Goal: Task Accomplishment & Management: Complete application form

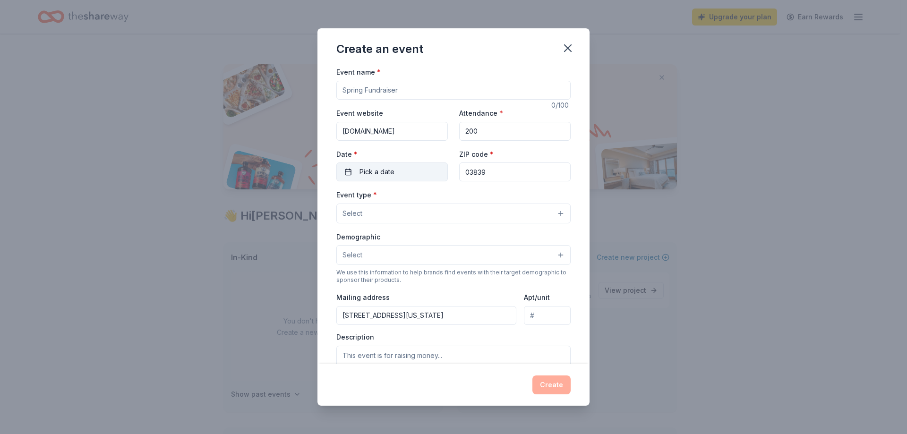
type input "200"
click at [399, 168] on button "Pick a date" at bounding box center [392, 172] width 112 height 19
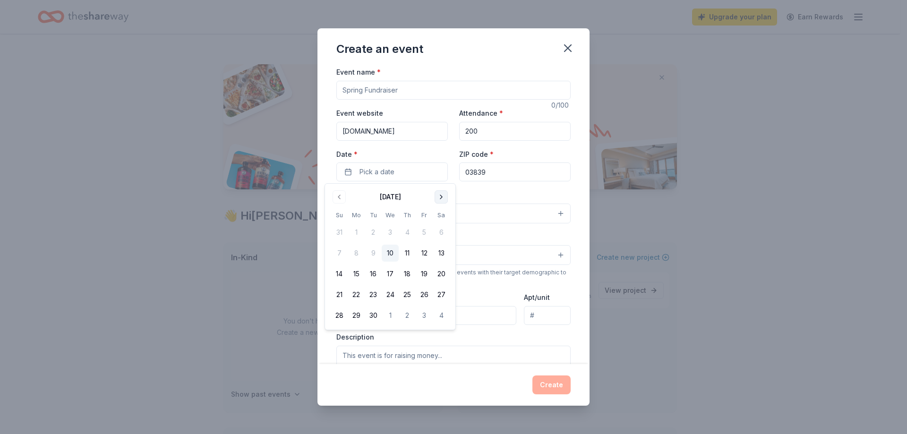
click at [437, 200] on button "Go to next month" at bounding box center [441, 196] width 13 height 13
click at [436, 202] on button "Go to next month" at bounding box center [441, 196] width 13 height 13
click at [443, 254] on button "8" at bounding box center [441, 253] width 17 height 17
click at [514, 236] on div "Demographic Select" at bounding box center [453, 248] width 234 height 34
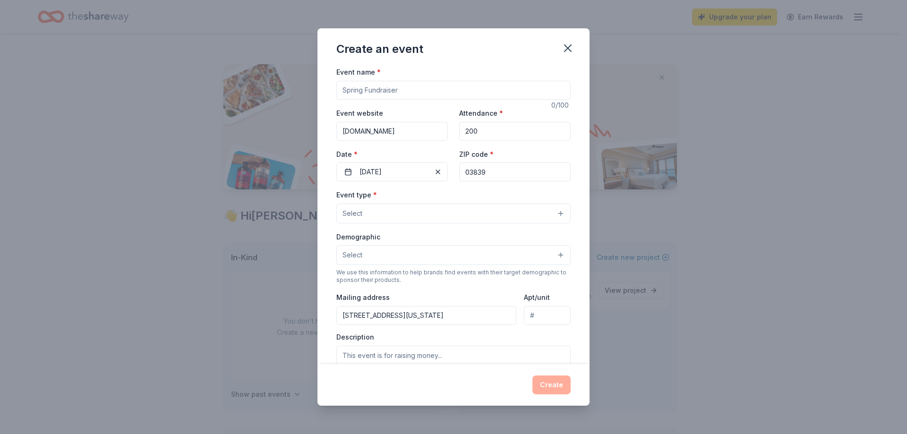
click at [392, 217] on button "Select" at bounding box center [453, 214] width 234 height 20
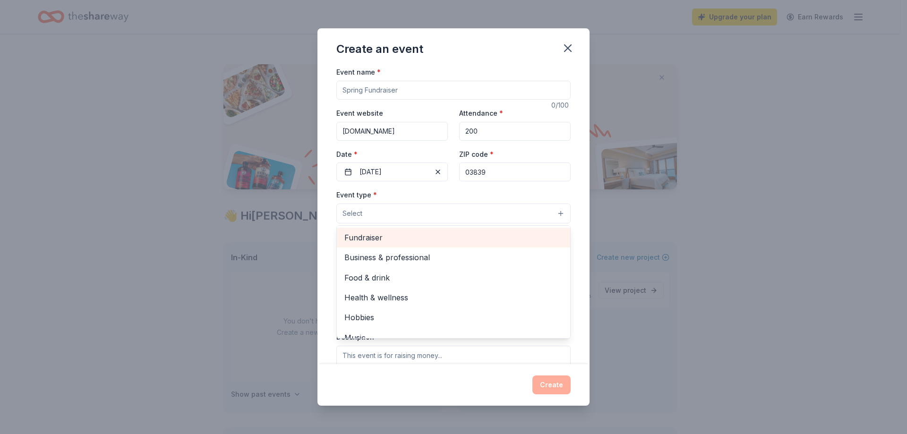
click at [382, 241] on span "Fundraiser" at bounding box center [453, 238] width 218 height 12
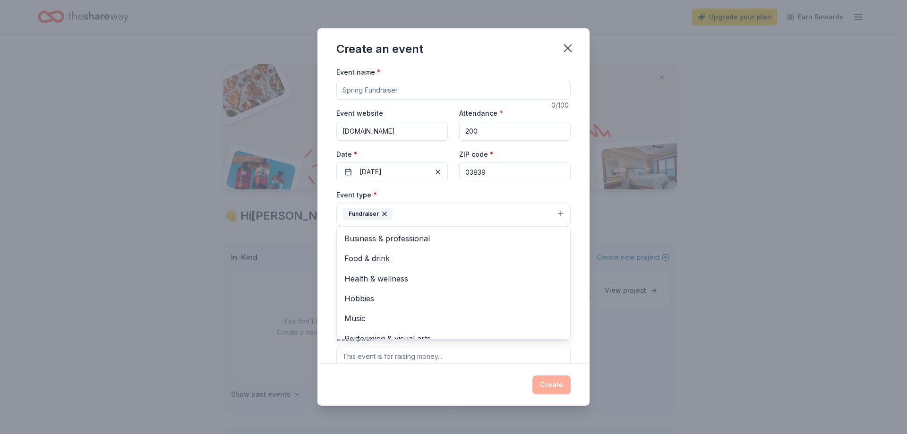
click at [579, 320] on div "Event name * 0 /100 Event website www.seton.academy Attendance * 200 Date * 11/…" at bounding box center [454, 215] width 272 height 298
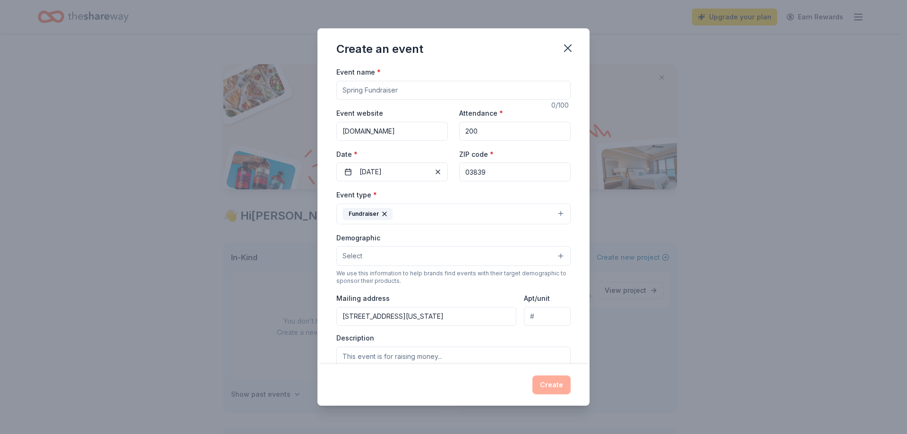
click at [373, 252] on button "Select" at bounding box center [453, 256] width 234 height 20
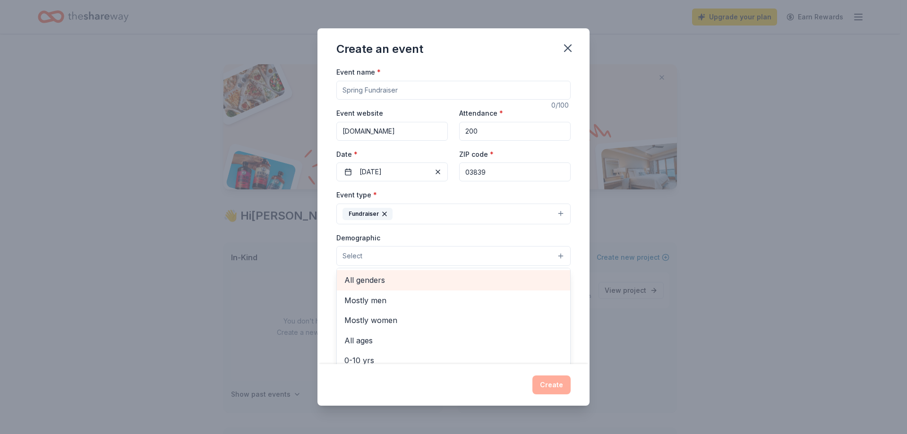
click at [370, 279] on span "All genders" at bounding box center [453, 280] width 218 height 12
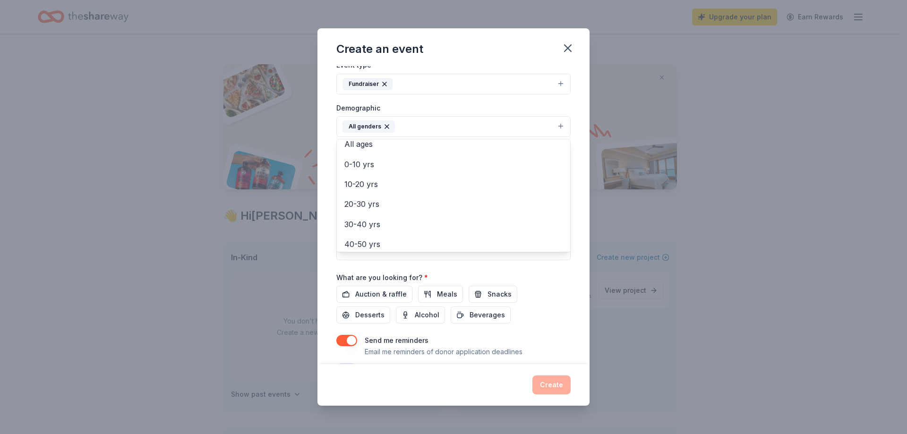
scroll to position [142, 0]
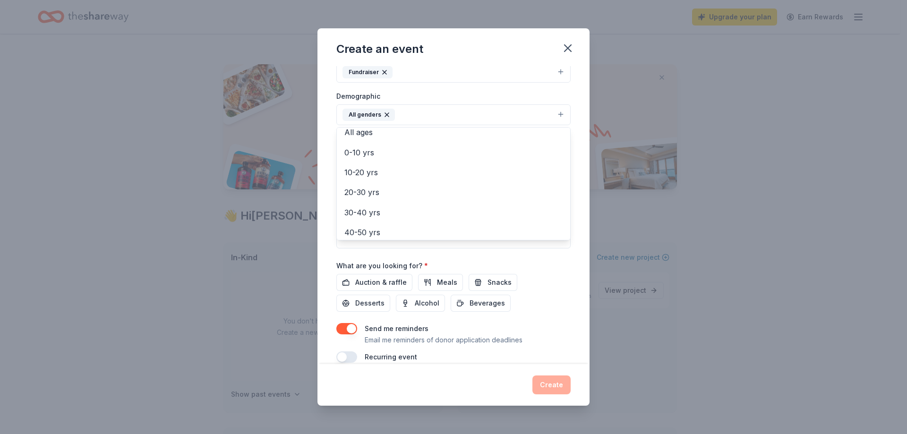
click at [373, 282] on div "Event name * 0 /100 Event website www.seton.academy Attendance * 200 Date * 11/…" at bounding box center [453, 143] width 234 height 438
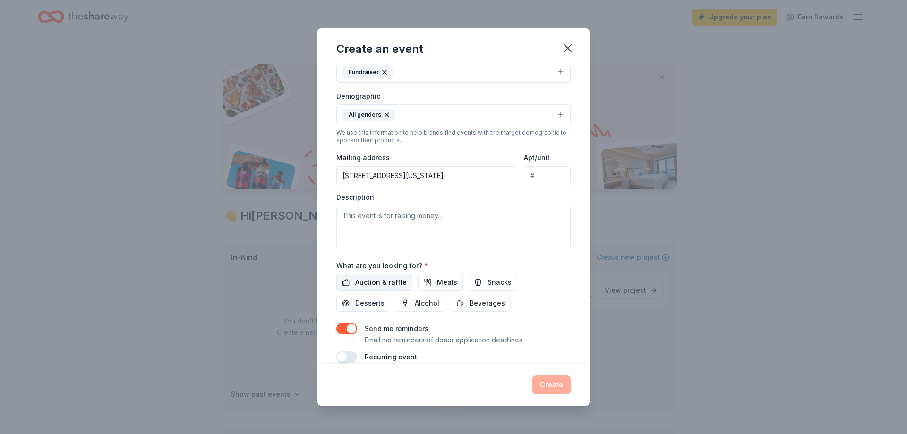
click at [355, 283] on button "Auction & raffle" at bounding box center [374, 282] width 76 height 17
click at [402, 235] on textarea at bounding box center [453, 227] width 234 height 43
type textarea "C"
type textarea "Seton academy"
click at [558, 306] on div "Auction & raffle Meals Snacks Desserts Alcohol Beverages" at bounding box center [453, 293] width 234 height 38
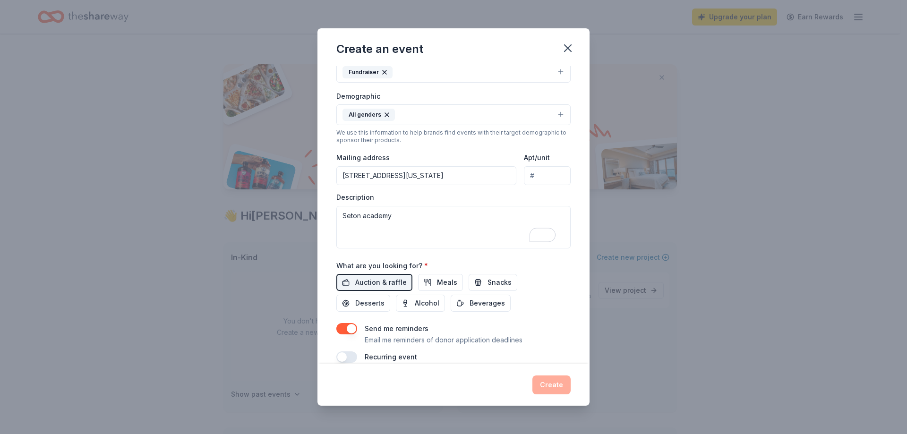
click at [550, 386] on div "Create" at bounding box center [453, 385] width 234 height 19
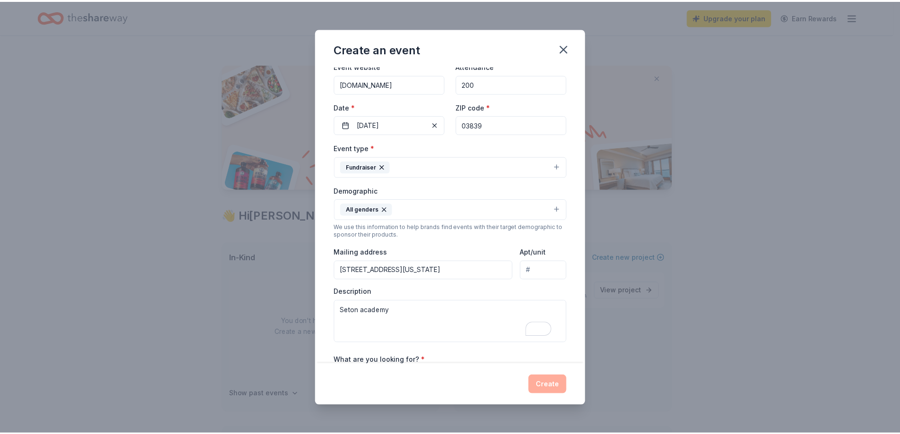
scroll to position [0, 0]
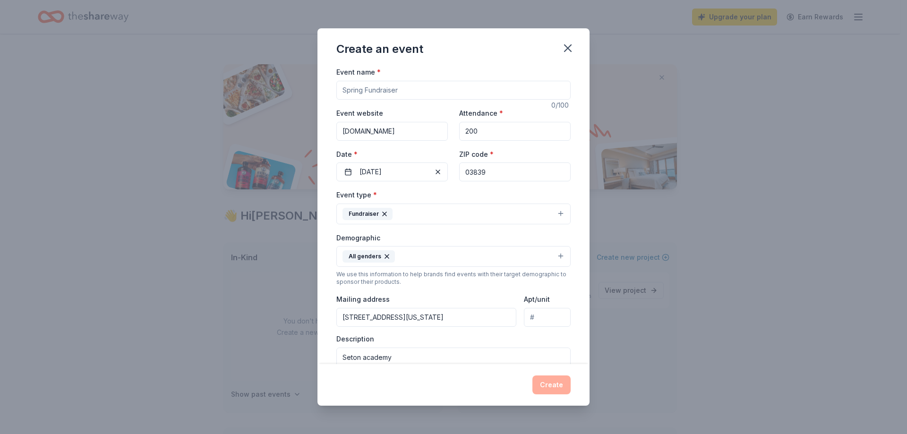
click at [466, 93] on input "Event name *" at bounding box center [453, 90] width 234 height 19
click at [432, 172] on span "button" at bounding box center [437, 171] width 11 height 11
click at [410, 167] on button "Pick a date" at bounding box center [392, 172] width 112 height 19
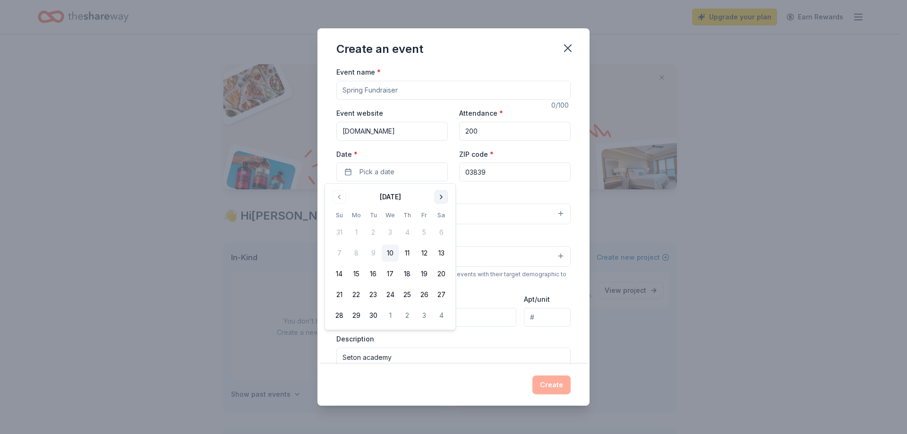
click at [446, 194] on button "Go to next month" at bounding box center [441, 196] width 13 height 13
click at [445, 195] on button "Go to next month" at bounding box center [441, 196] width 13 height 13
click at [444, 195] on button "Go to next month" at bounding box center [441, 196] width 13 height 13
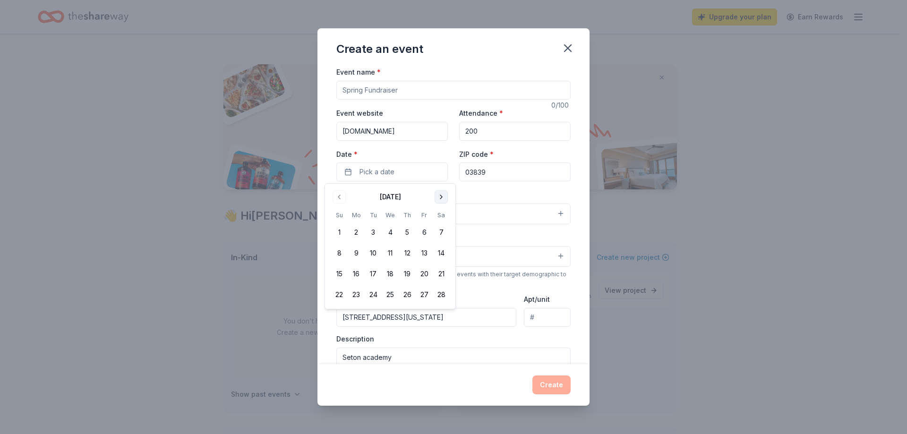
click at [438, 196] on button "Go to next month" at bounding box center [441, 196] width 13 height 13
click at [424, 273] on button "20" at bounding box center [424, 274] width 17 height 17
click at [485, 352] on textarea "Seton academy" at bounding box center [453, 369] width 234 height 43
click at [392, 88] on input "Event name *" at bounding box center [453, 90] width 234 height 19
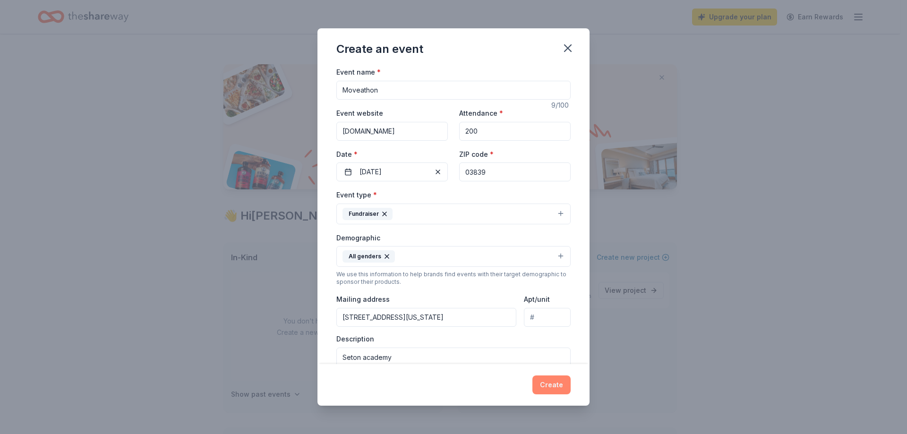
type input "Moveathon"
click at [540, 382] on button "Create" at bounding box center [551, 385] width 38 height 19
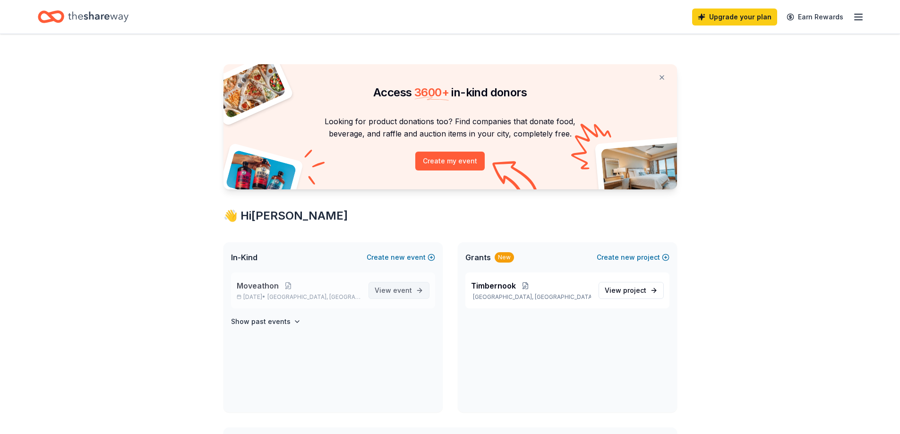
click at [385, 290] on span "View event" at bounding box center [393, 290] width 37 height 11
click at [385, 292] on span "View event" at bounding box center [393, 290] width 37 height 11
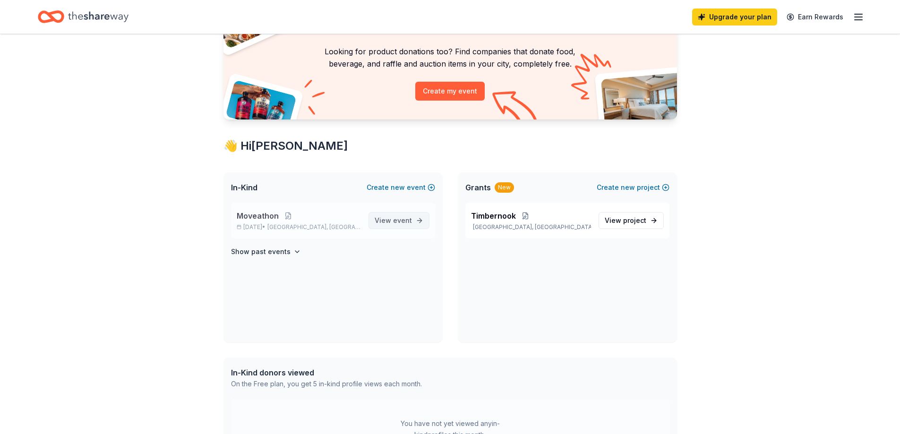
scroll to position [43, 0]
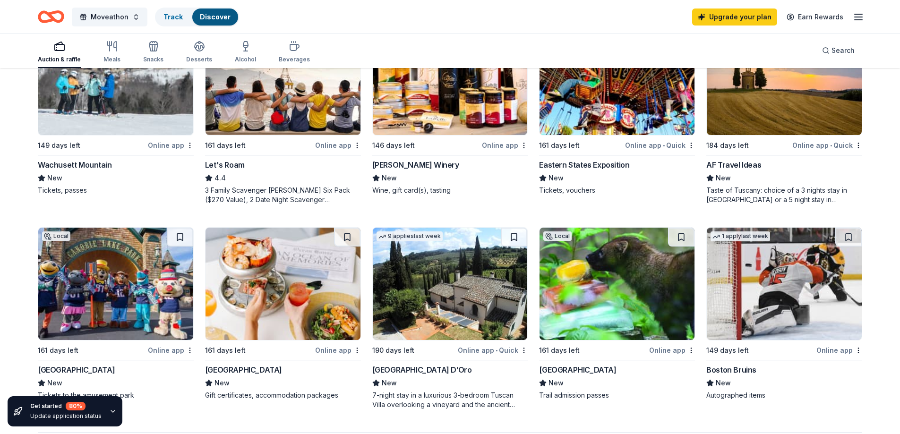
scroll to position [614, 0]
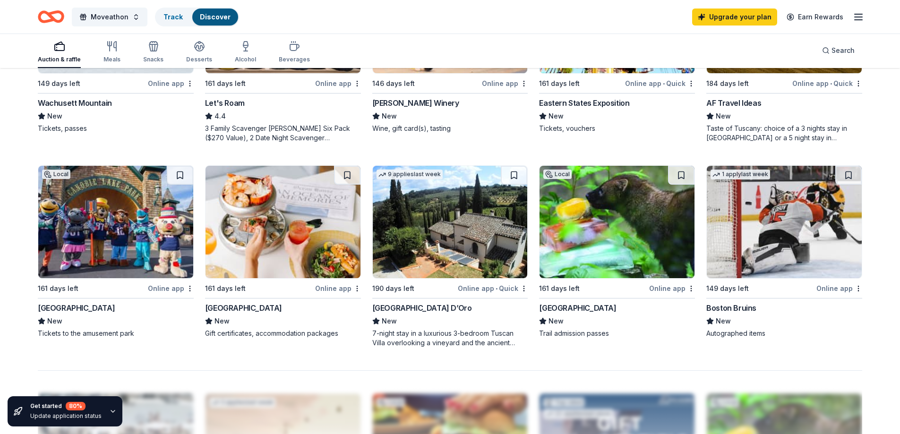
click at [72, 309] on div "Canobie Lake Park" at bounding box center [76, 307] width 77 height 11
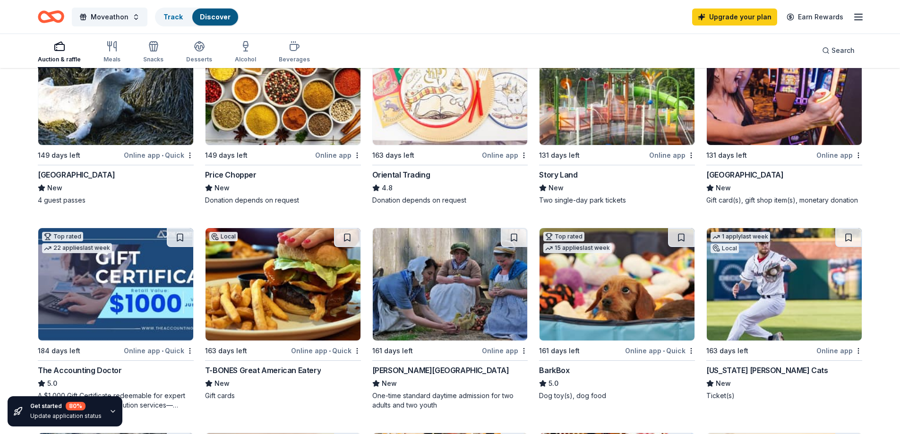
scroll to position [94, 0]
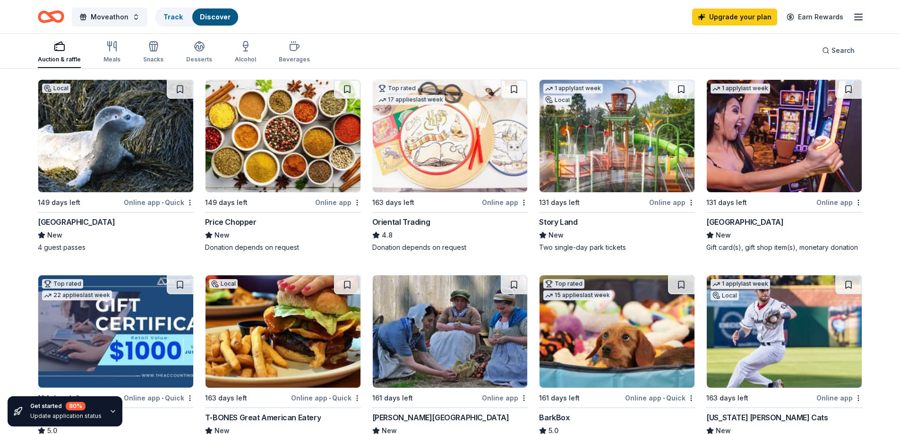
click at [551, 221] on div "Story Land" at bounding box center [558, 221] width 38 height 11
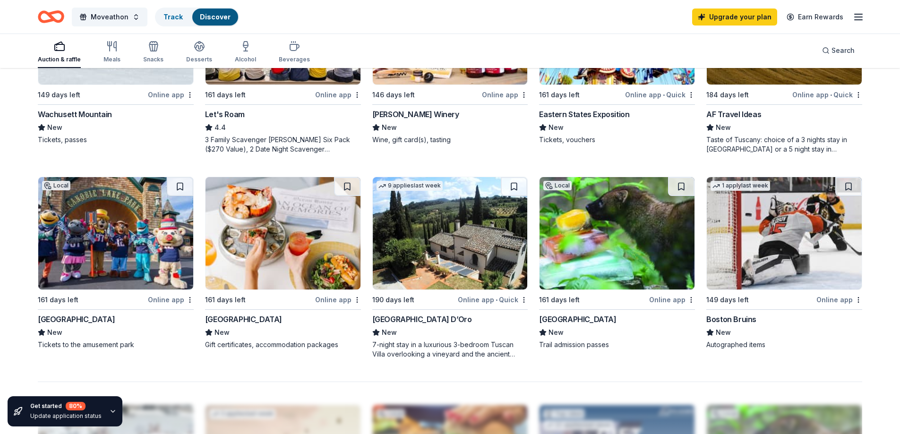
scroll to position [614, 0]
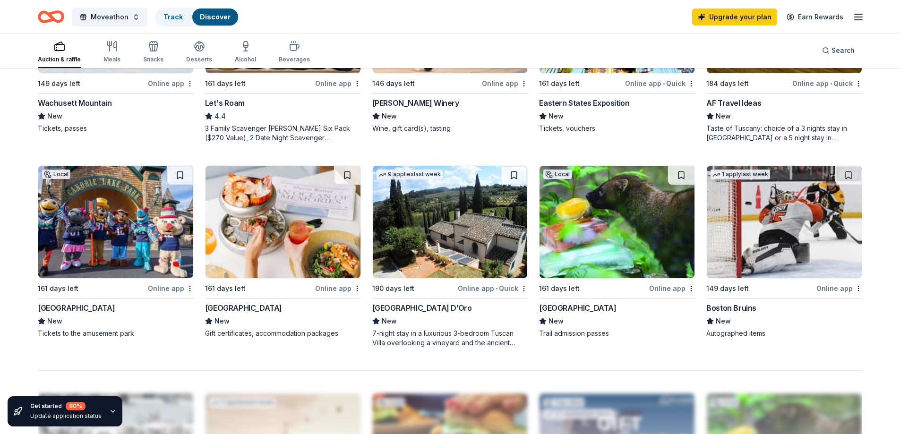
click at [231, 306] on div "[GEOGRAPHIC_DATA]" at bounding box center [243, 307] width 77 height 11
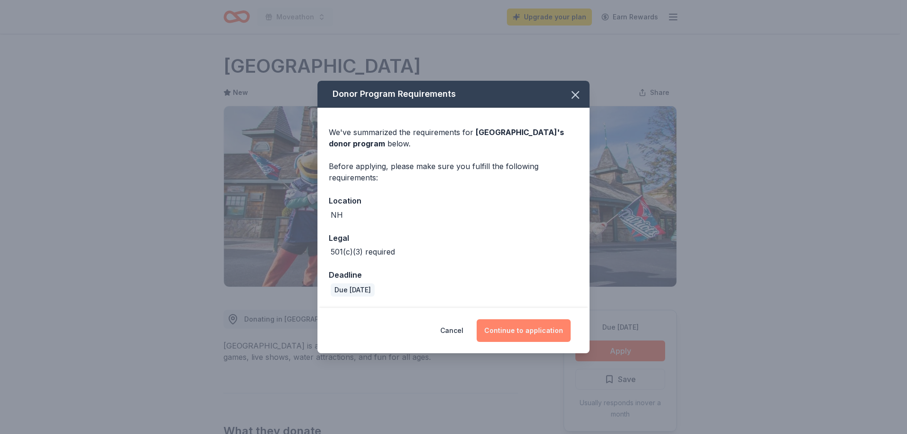
click at [509, 334] on button "Continue to application" at bounding box center [524, 330] width 94 height 23
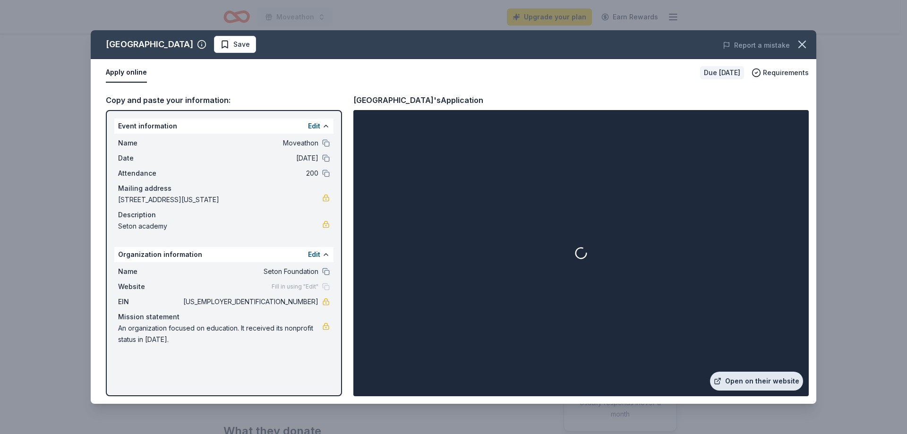
click at [747, 378] on link "Open on their website" at bounding box center [756, 381] width 93 height 19
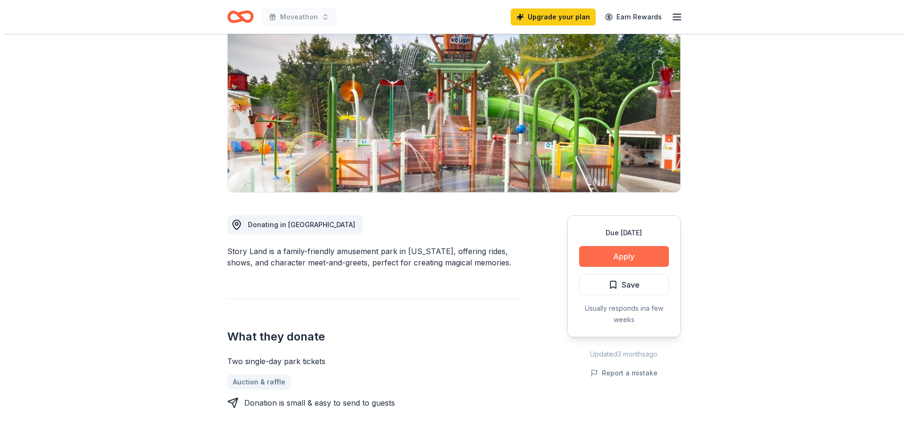
scroll to position [94, 0]
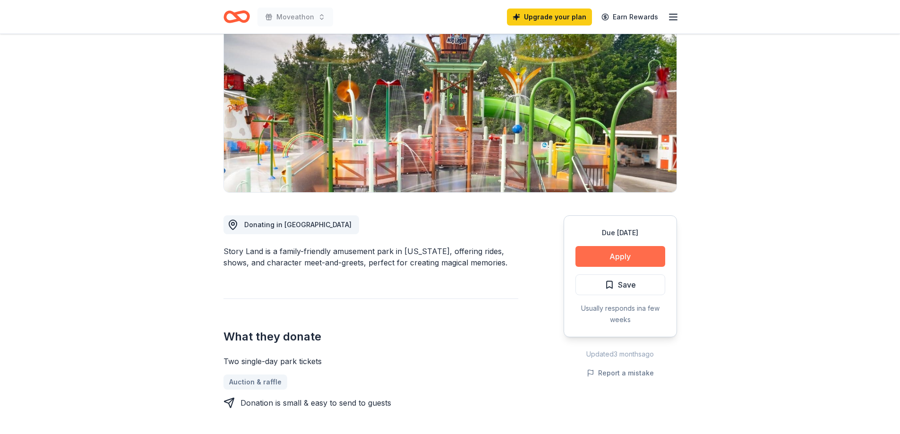
click at [640, 256] on button "Apply" at bounding box center [620, 256] width 90 height 21
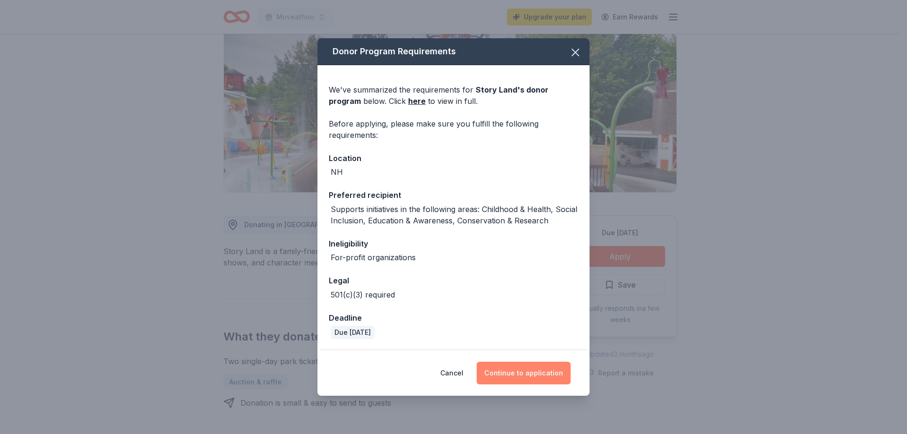
click at [537, 369] on button "Continue to application" at bounding box center [524, 373] width 94 height 23
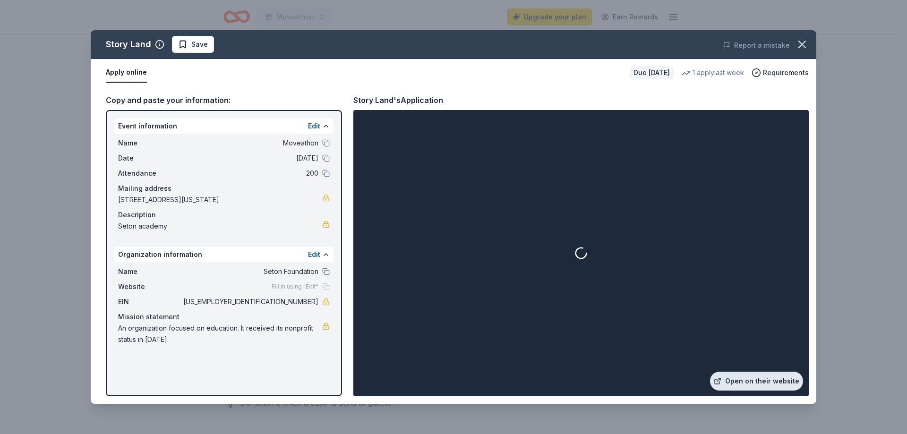
click at [776, 379] on link "Open on their website" at bounding box center [756, 381] width 93 height 19
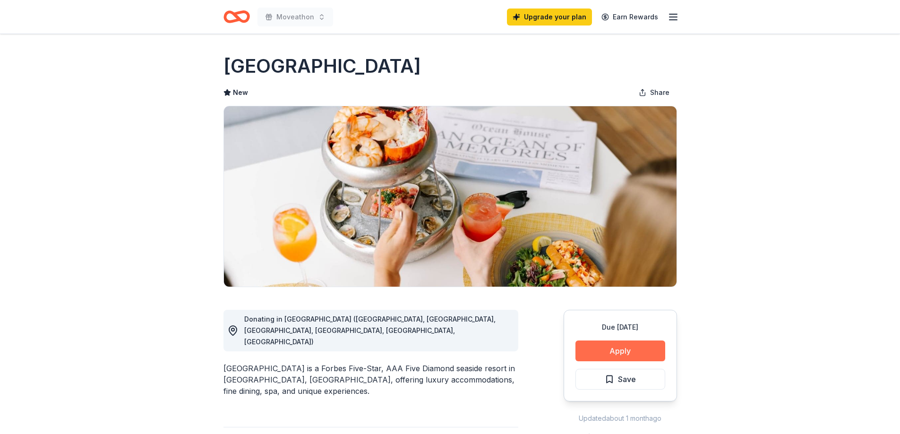
click at [601, 351] on button "Apply" at bounding box center [620, 351] width 90 height 21
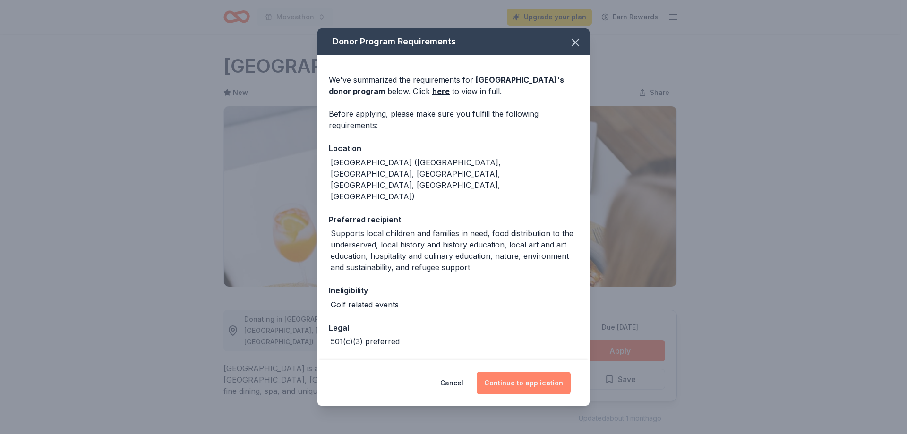
click at [518, 380] on button "Continue to application" at bounding box center [524, 383] width 94 height 23
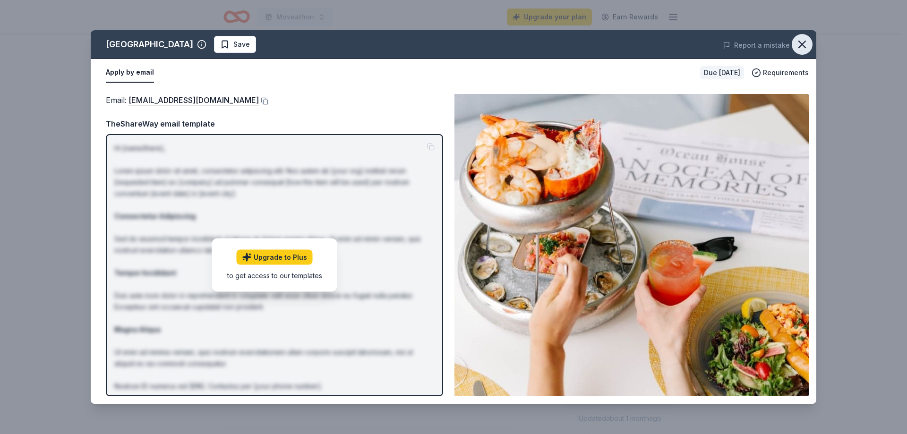
click at [798, 47] on icon "button" at bounding box center [802, 44] width 13 height 13
